Goal: Information Seeking & Learning: Learn about a topic

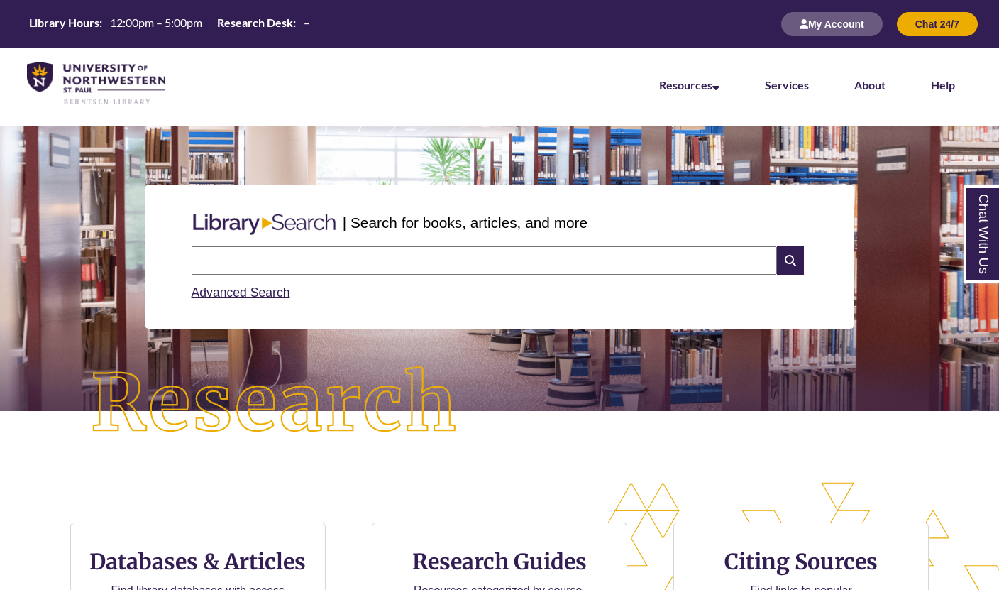
click at [448, 266] on input "text" at bounding box center [484, 260] width 585 height 28
click at [543, 371] on p at bounding box center [500, 371] width 978 height 17
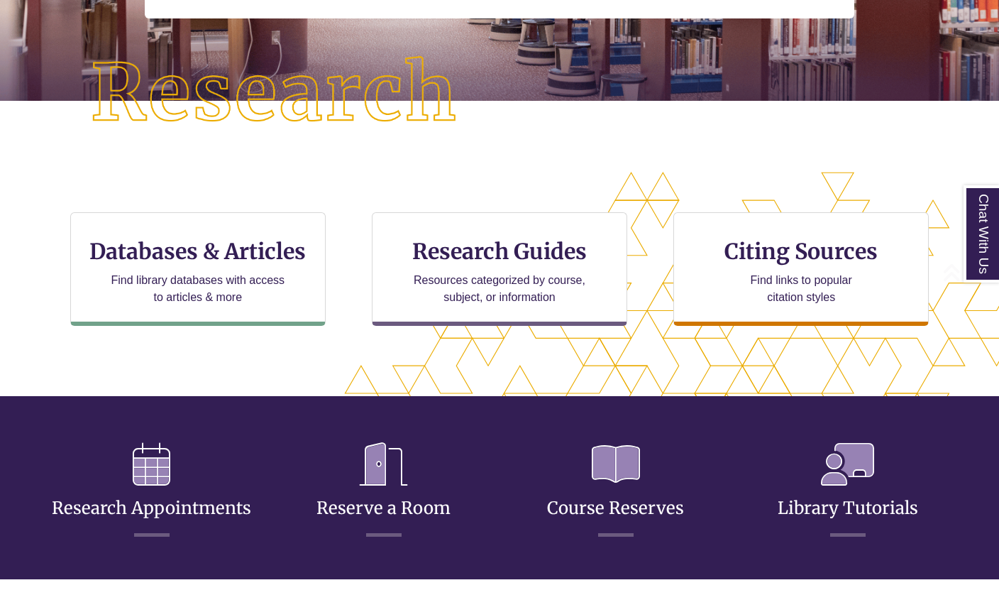
scroll to position [322, 0]
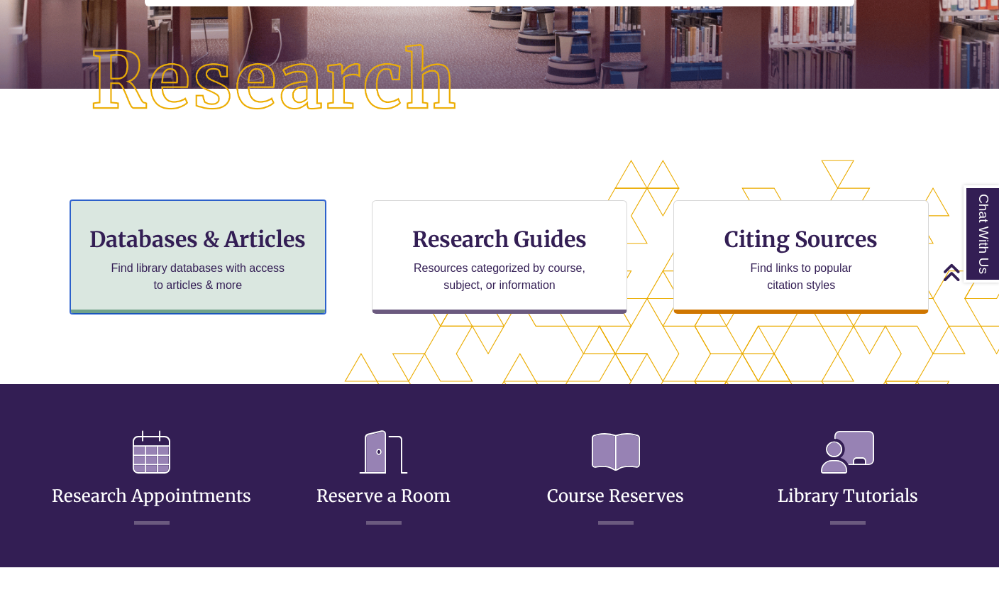
click at [314, 238] on h3 "Databases & Articles" at bounding box center [197, 239] width 231 height 27
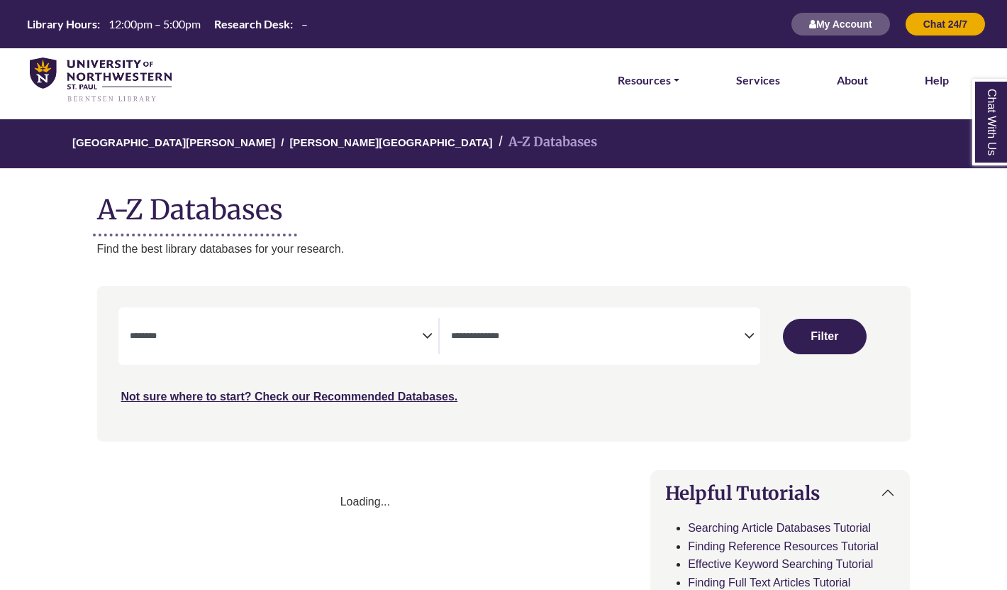
select select "Database Subject Filter"
select select "Database Types Filter"
select select "Database Subject Filter"
select select "Database Types Filter"
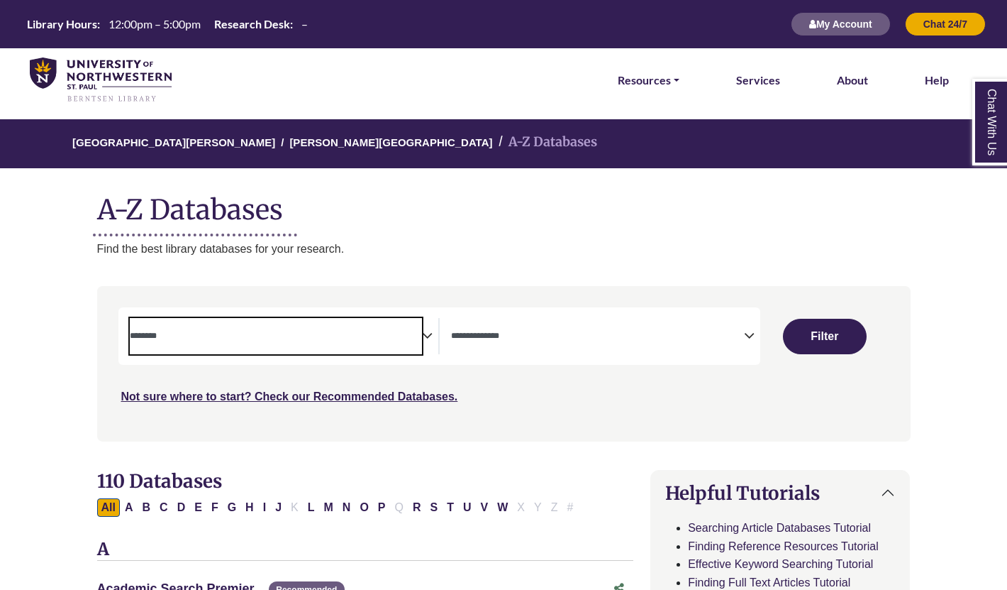
click at [375, 319] on span "Search filters" at bounding box center [276, 336] width 293 height 36
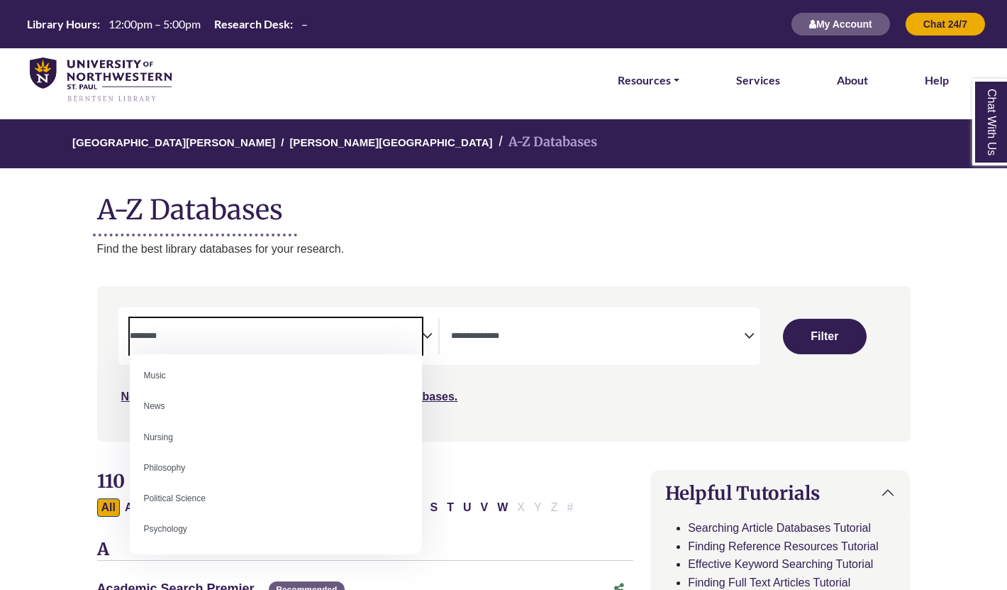
scroll to position [986, 0]
select select "*****"
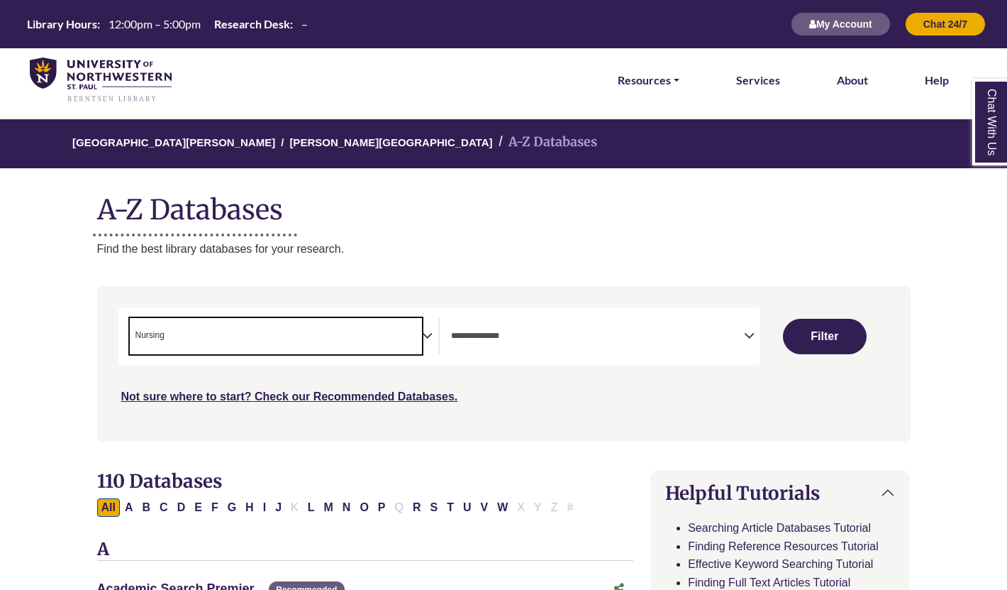
scroll to position [470, 0]
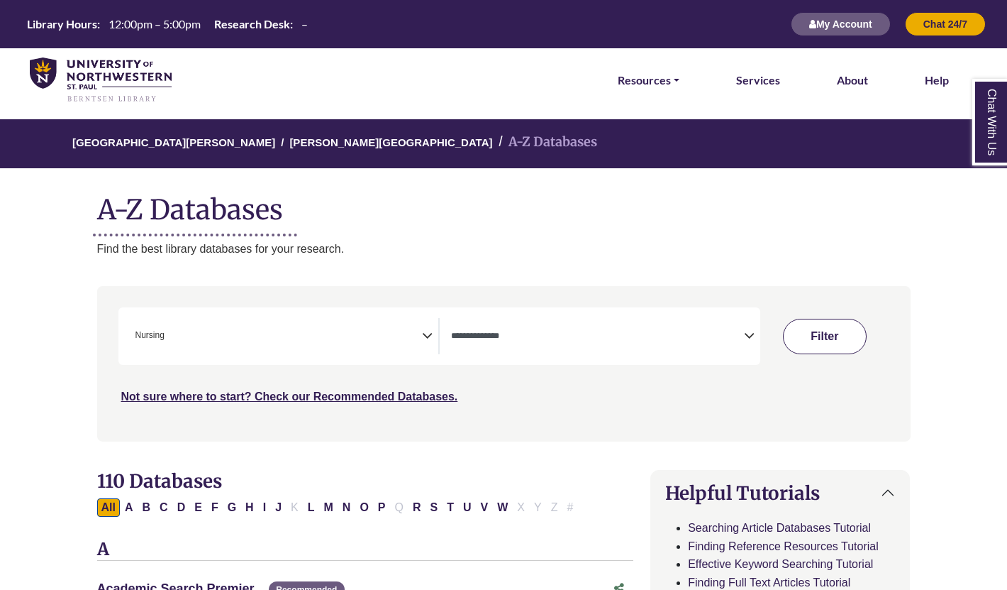
click at [821, 343] on button "Filter" at bounding box center [825, 336] width 84 height 35
select select "Database Types Filter"
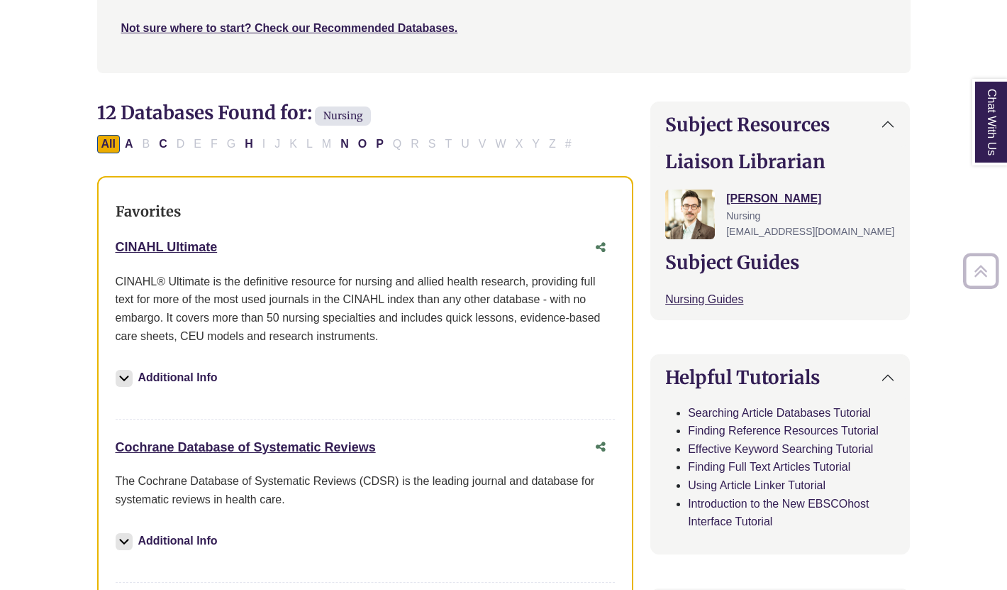
scroll to position [372, 0]
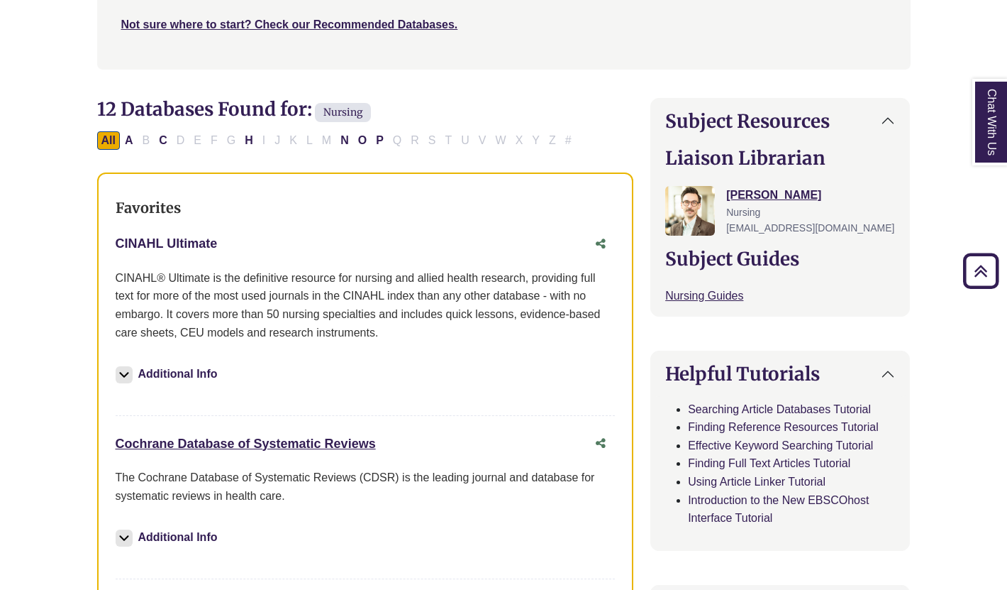
click at [170, 241] on link "CINAHL Ultimate This link opens in a new window" at bounding box center [167, 243] width 102 height 14
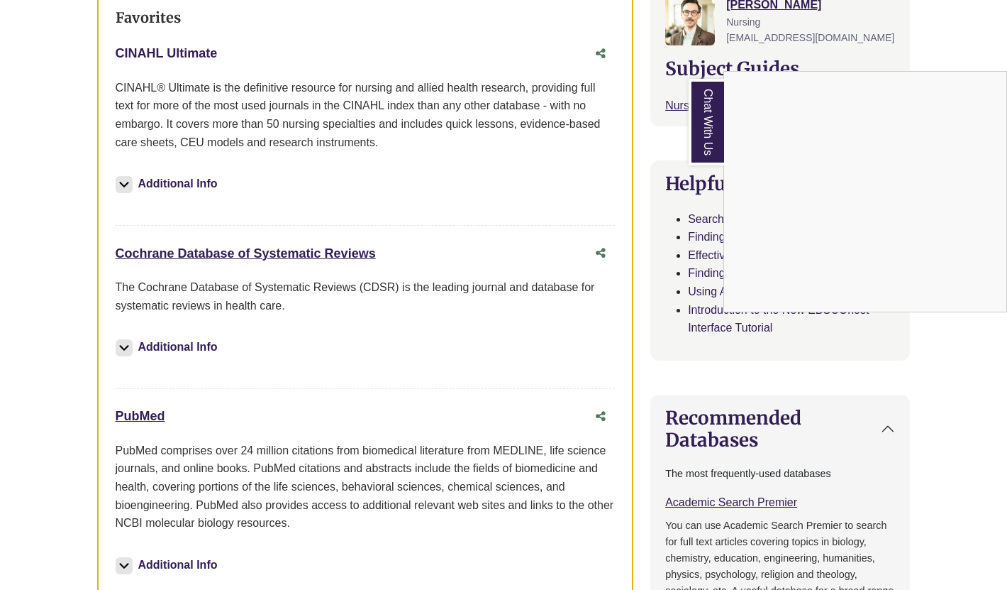
scroll to position [574, 0]
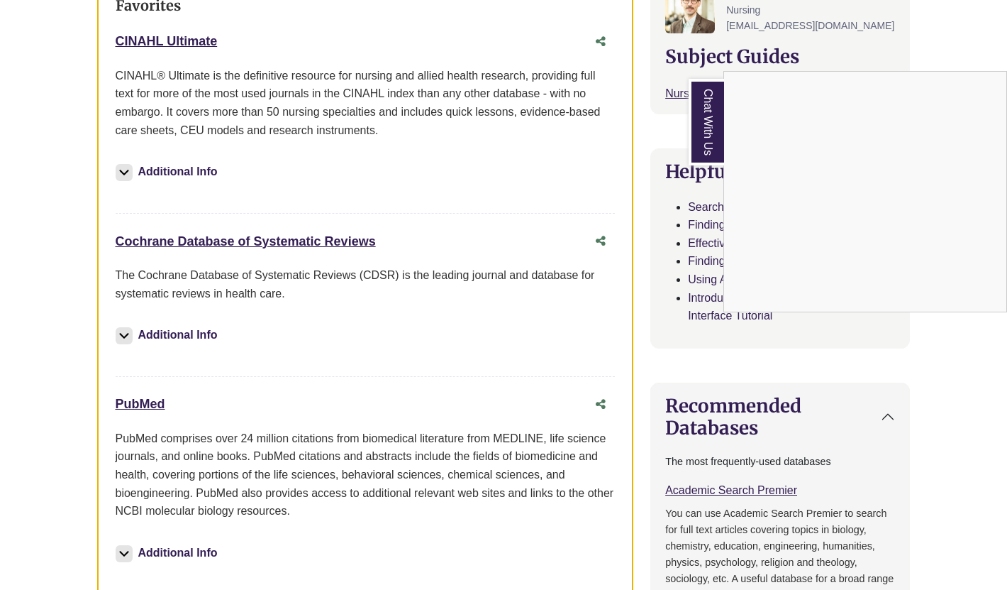
click at [145, 404] on div "Chat With Us" at bounding box center [503, 295] width 1007 height 590
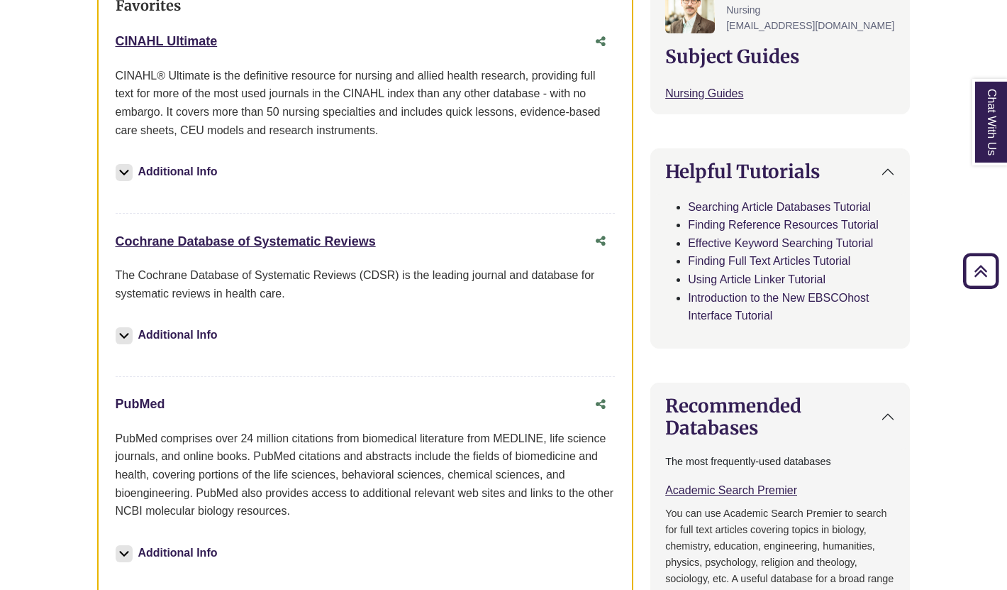
click at [145, 404] on link "PubMed This link opens in a new window" at bounding box center [141, 404] width 50 height 14
